Goal: Complete application form

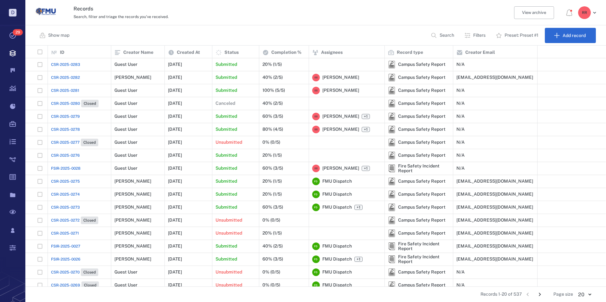
click at [68, 64] on span "CSR-2025-0283" at bounding box center [65, 65] width 29 height 6
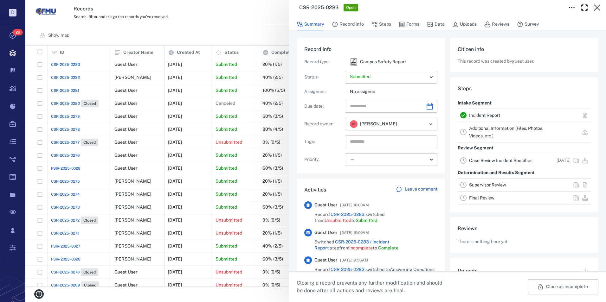
click at [477, 114] on link "Incident Report" at bounding box center [484, 115] width 31 height 5
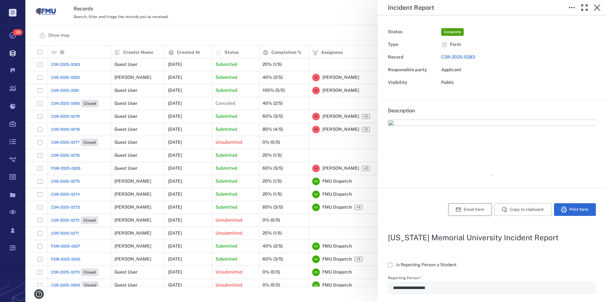
click at [449, 208] on button "Email form" at bounding box center [470, 210] width 44 height 13
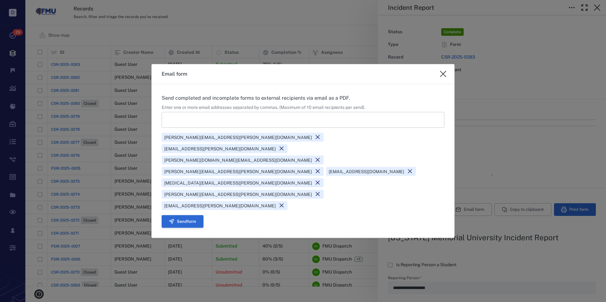
click at [178, 215] on button "Send form" at bounding box center [183, 221] width 42 height 13
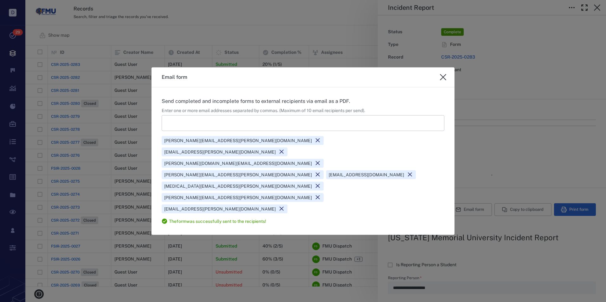
click at [202, 131] on input at bounding box center [303, 123] width 283 height 16
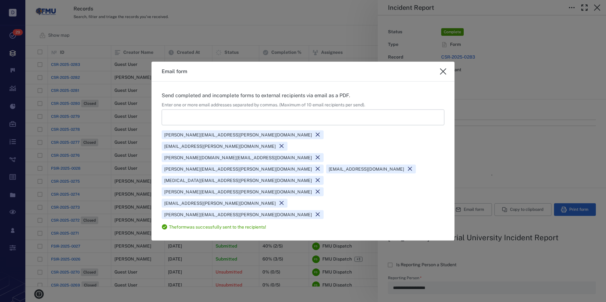
click at [315, 212] on icon at bounding box center [318, 215] width 6 height 6
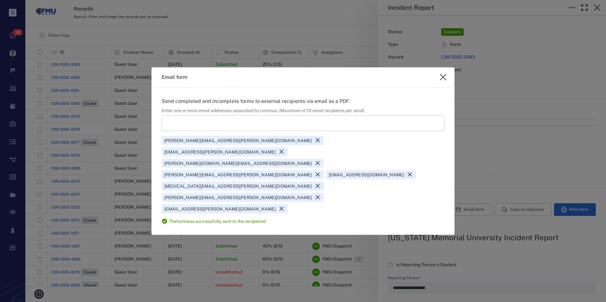
click at [441, 81] on icon "close" at bounding box center [443, 78] width 8 height 8
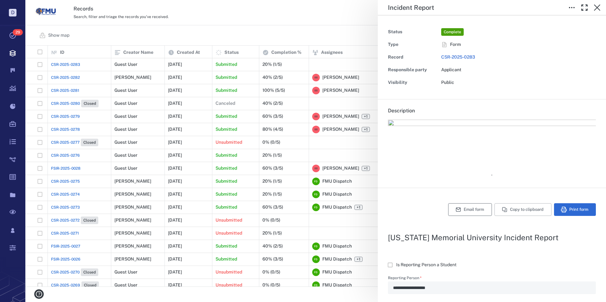
click at [462, 208] on button "Email form" at bounding box center [470, 210] width 44 height 13
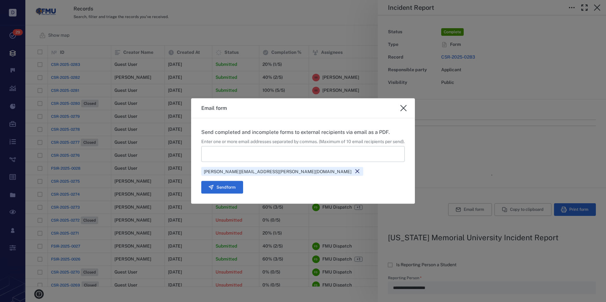
click at [262, 153] on input at bounding box center [303, 154] width 204 height 16
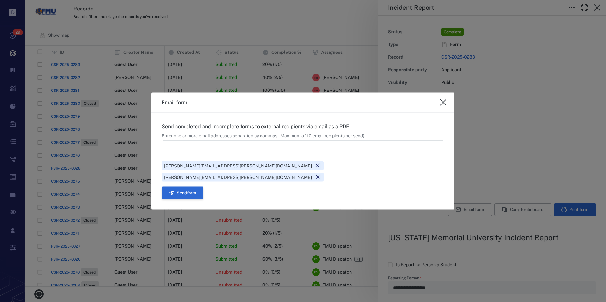
click at [204, 187] on button "Send form" at bounding box center [183, 193] width 42 height 13
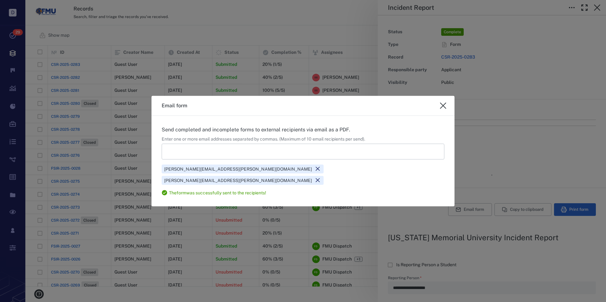
click at [439, 110] on icon "close" at bounding box center [443, 106] width 8 height 8
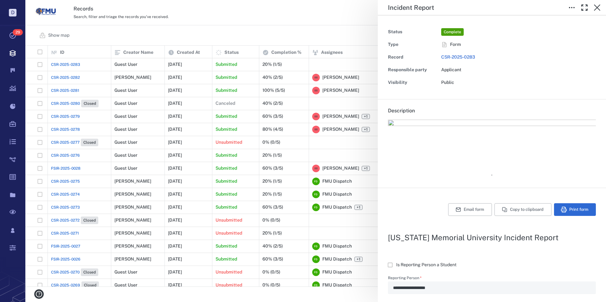
type textarea "*"
click at [598, 9] on icon "button" at bounding box center [597, 8] width 8 height 8
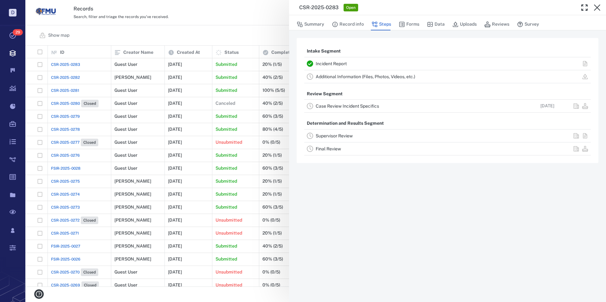
click at [332, 107] on link "Case Review Incident Specifics" at bounding box center [347, 106] width 63 height 5
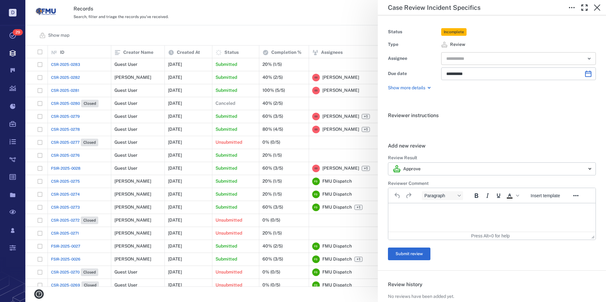
click at [466, 56] on input "text" at bounding box center [511, 58] width 131 height 9
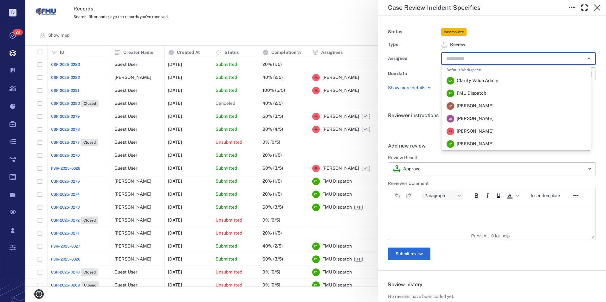
click at [464, 130] on span "[PERSON_NAME]" at bounding box center [475, 131] width 37 height 6
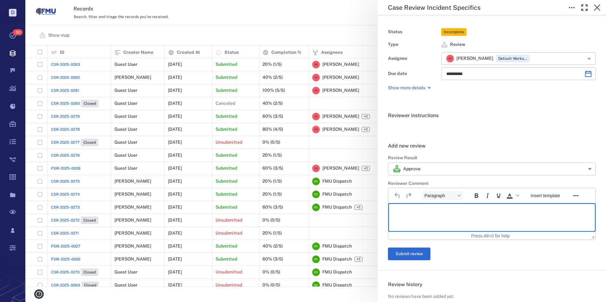
click at [397, 210] on p "Rich Text Area. Press ALT-0 for help." at bounding box center [492, 212] width 197 height 6
click at [411, 251] on button "Submit review" at bounding box center [409, 254] width 42 height 13
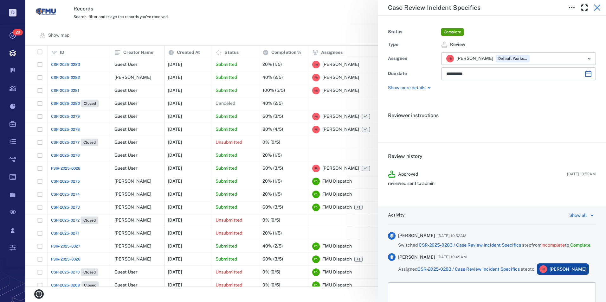
click at [599, 6] on icon "button" at bounding box center [597, 7] width 6 height 6
